Goal: Information Seeking & Learning: Learn about a topic

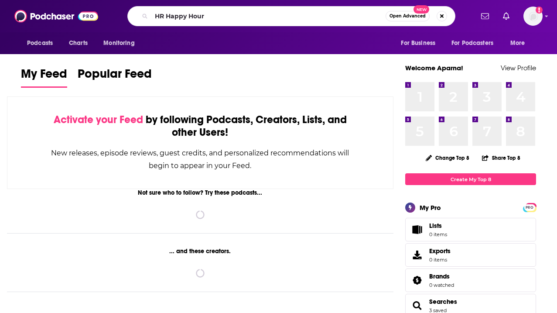
type input "HR Happy Hour"
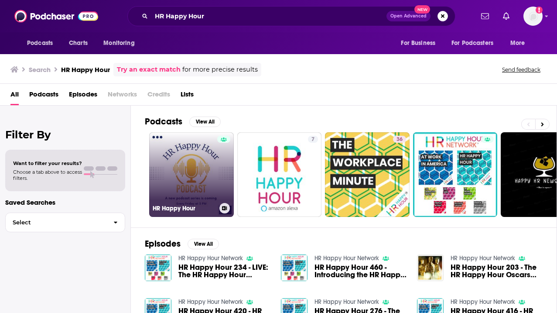
click at [185, 159] on link "HR Happy Hour" at bounding box center [191, 174] width 85 height 85
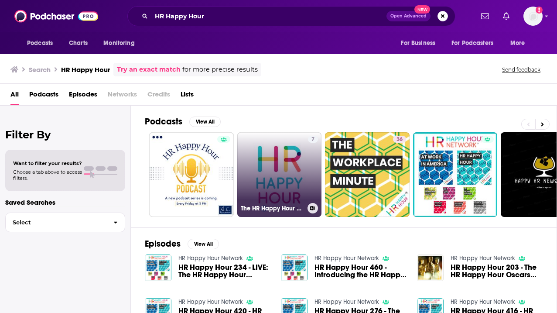
click at [277, 148] on link "7 The HR Happy Hour on Alexa" at bounding box center [279, 174] width 85 height 85
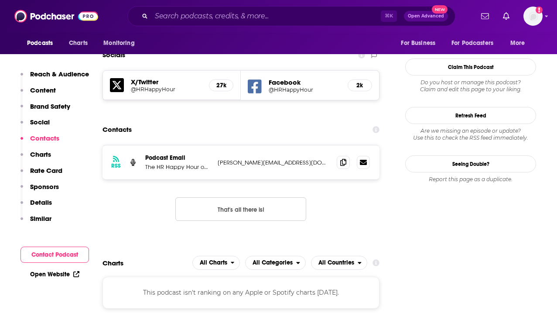
scroll to position [736, 0]
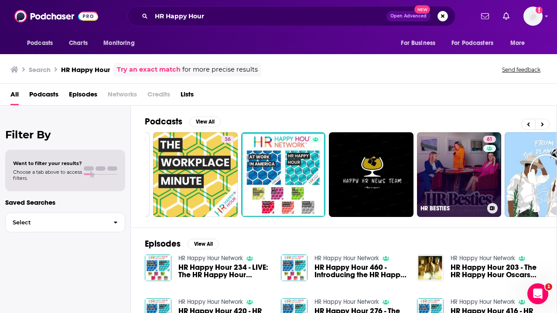
scroll to position [0, 174]
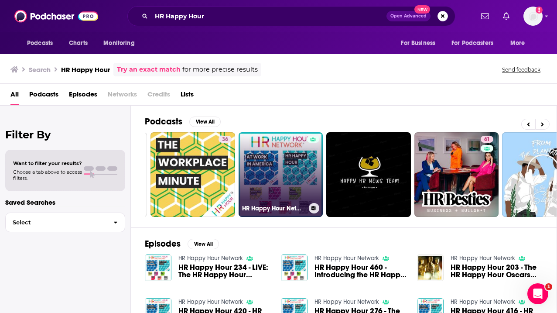
click at [267, 148] on link "HR Happy Hour Network" at bounding box center [281, 174] width 85 height 85
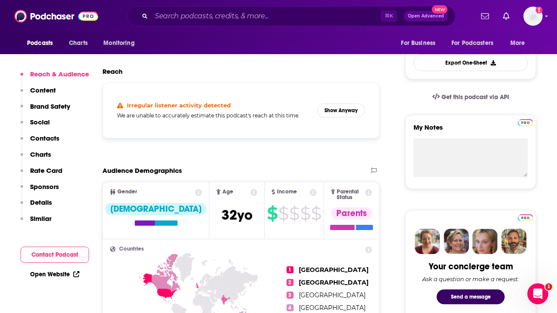
scroll to position [239, 0]
